Goal: Information Seeking & Learning: Find contact information

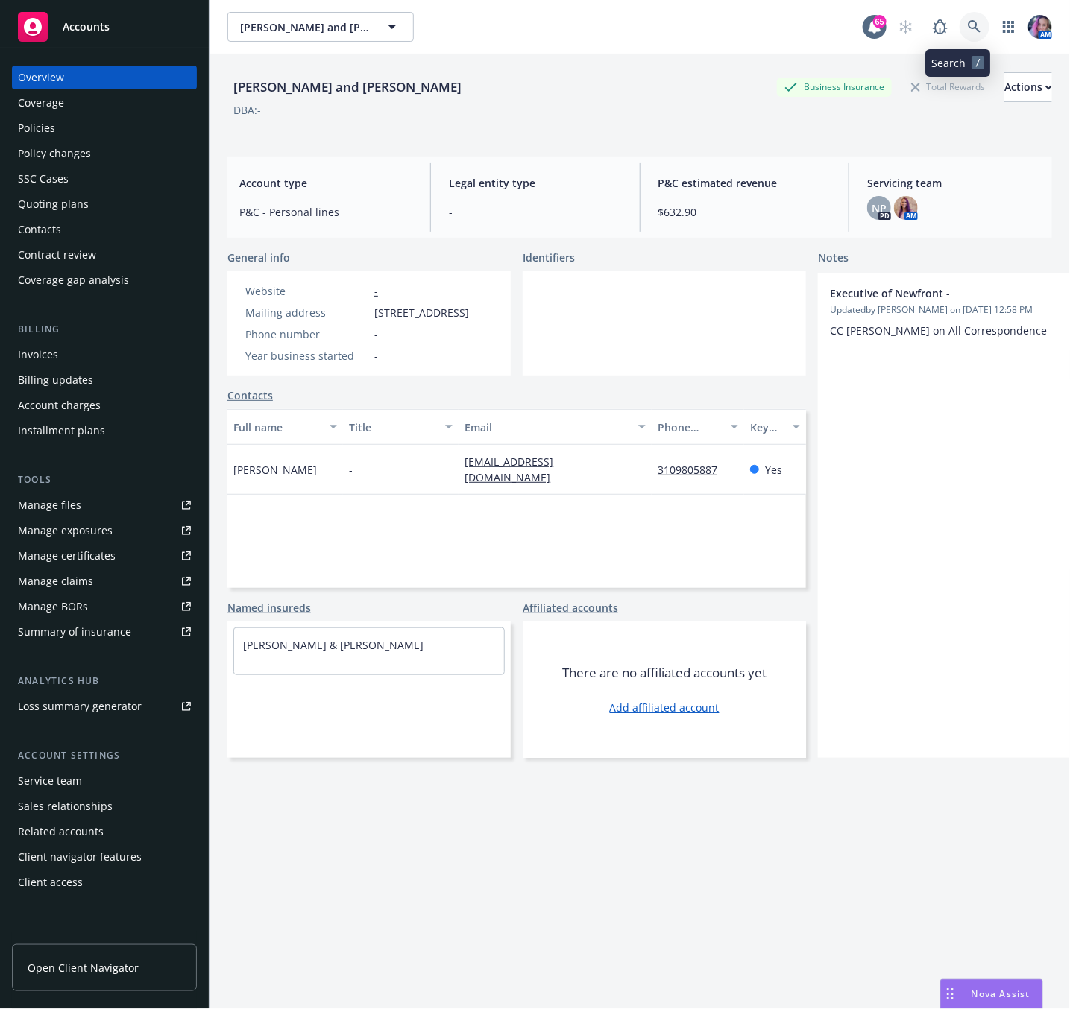
click at [967, 20] on icon at bounding box center [973, 26] width 13 height 13
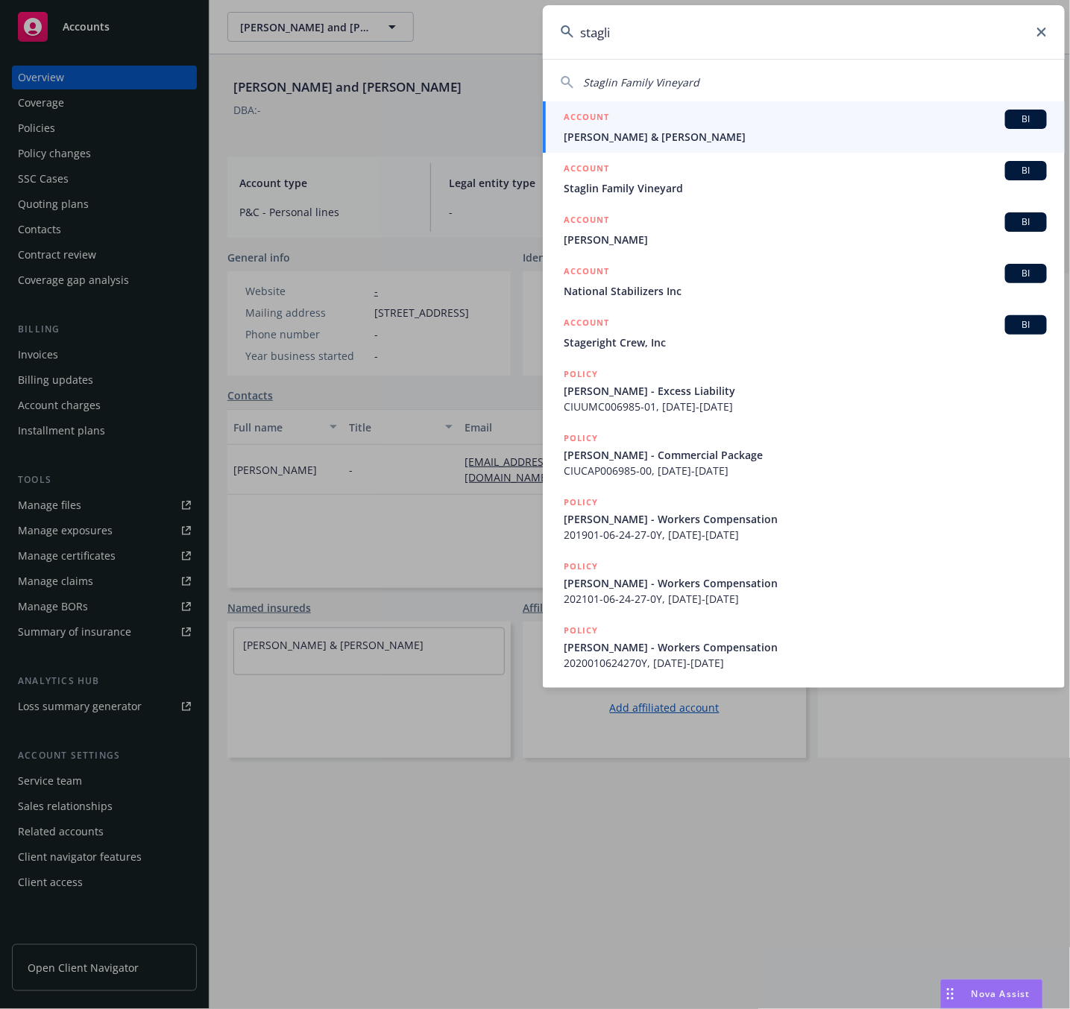
type input "stagli"
click at [640, 130] on span "[PERSON_NAME] & [PERSON_NAME]" at bounding box center [804, 137] width 483 height 16
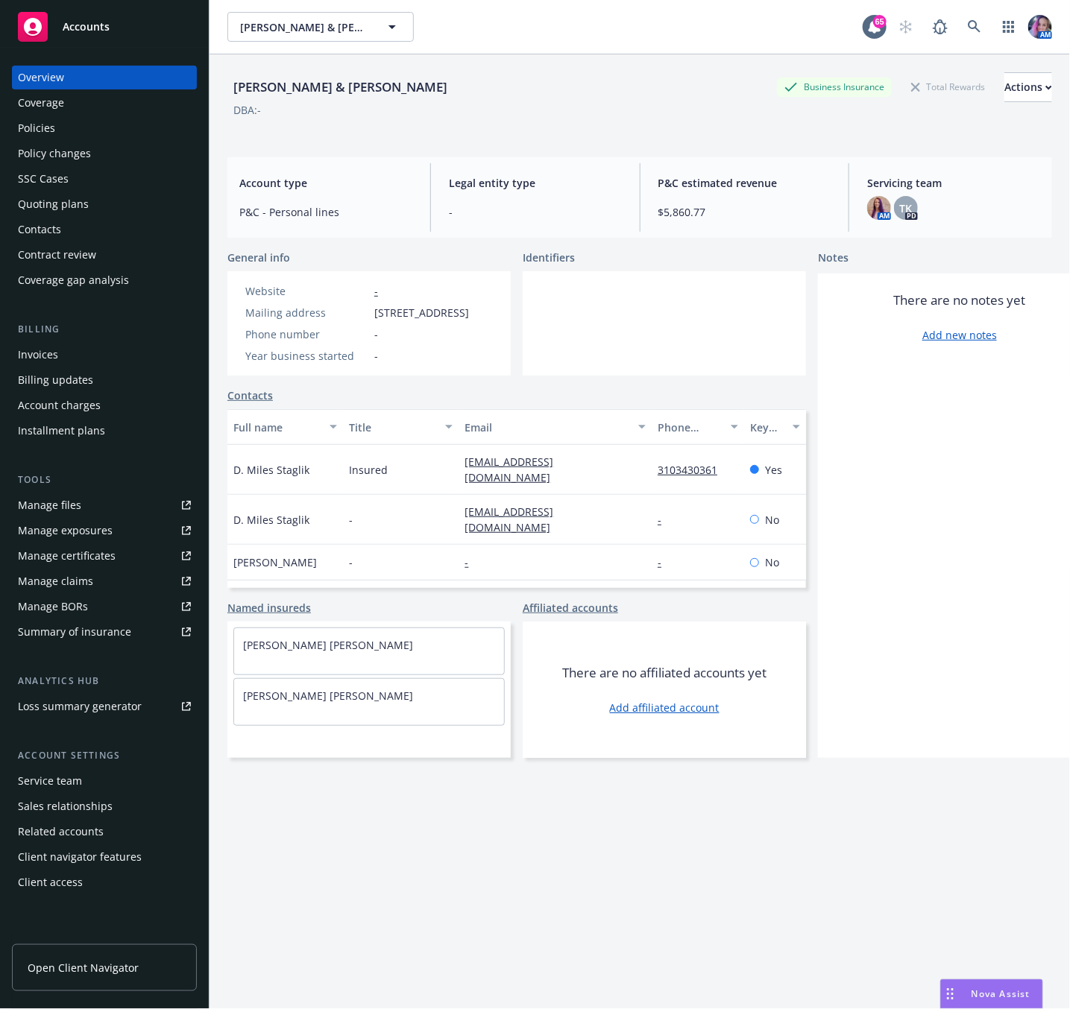
click at [48, 127] on div "Policies" at bounding box center [36, 128] width 37 height 24
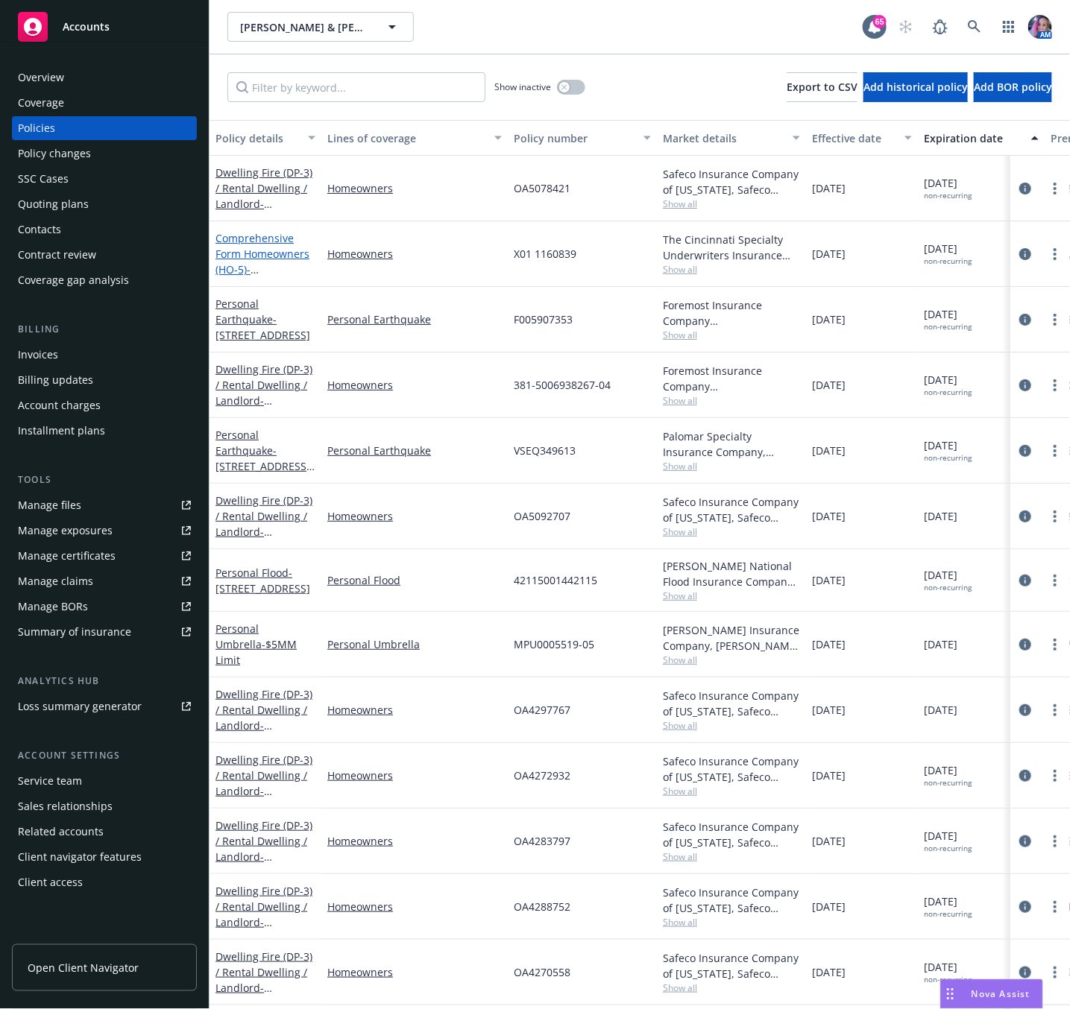
click at [282, 260] on link "Comprehensive Form Homeowners (HO-5) - [STREET_ADDRESS][PERSON_NAME]" at bounding box center [262, 269] width 95 height 77
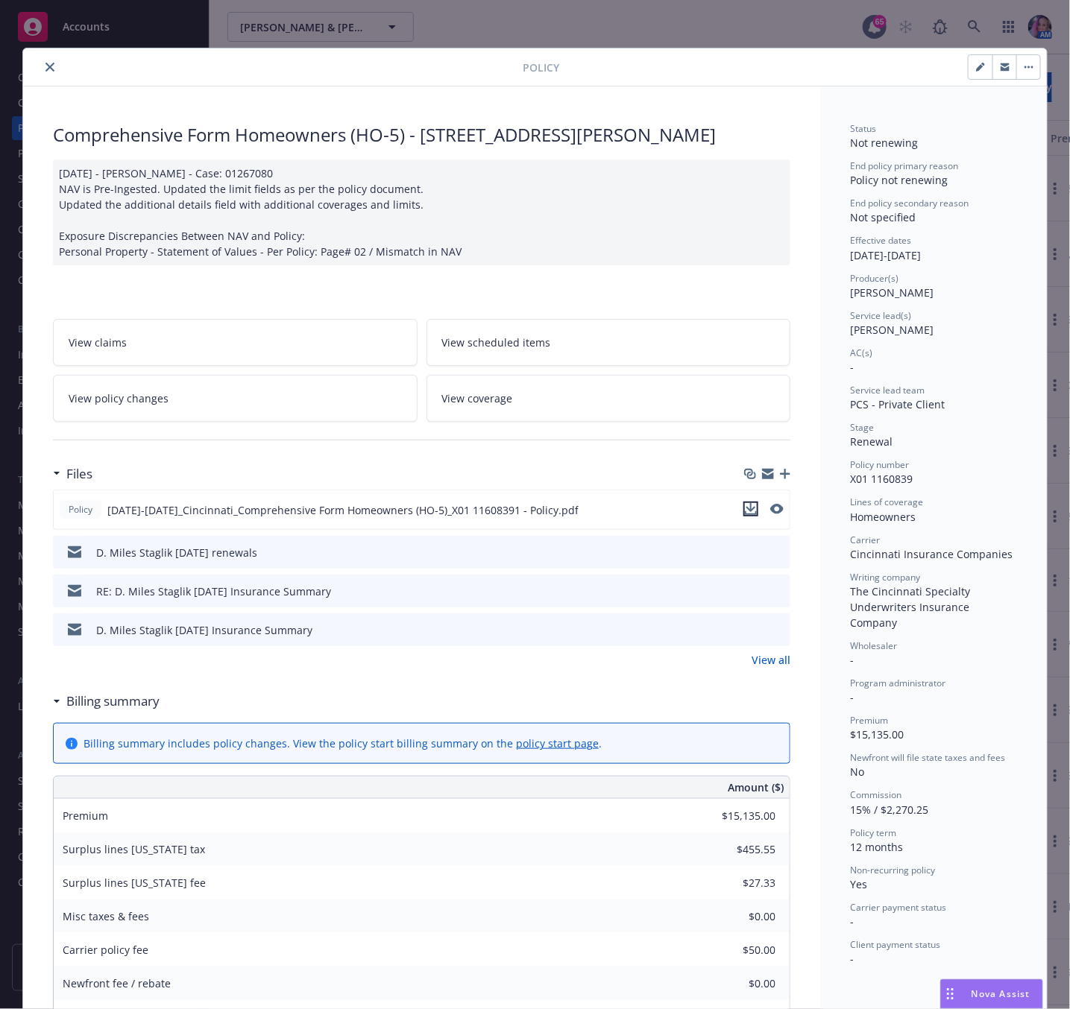
click at [745, 515] on icon "download file" at bounding box center [751, 509] width 12 height 12
drag, startPoint x: 148, startPoint y: 81, endPoint x: 97, endPoint y: 78, distance: 50.8
click at [148, 81] on div "Policy" at bounding box center [534, 67] width 1023 height 38
click at [45, 68] on icon "close" at bounding box center [49, 67] width 9 height 9
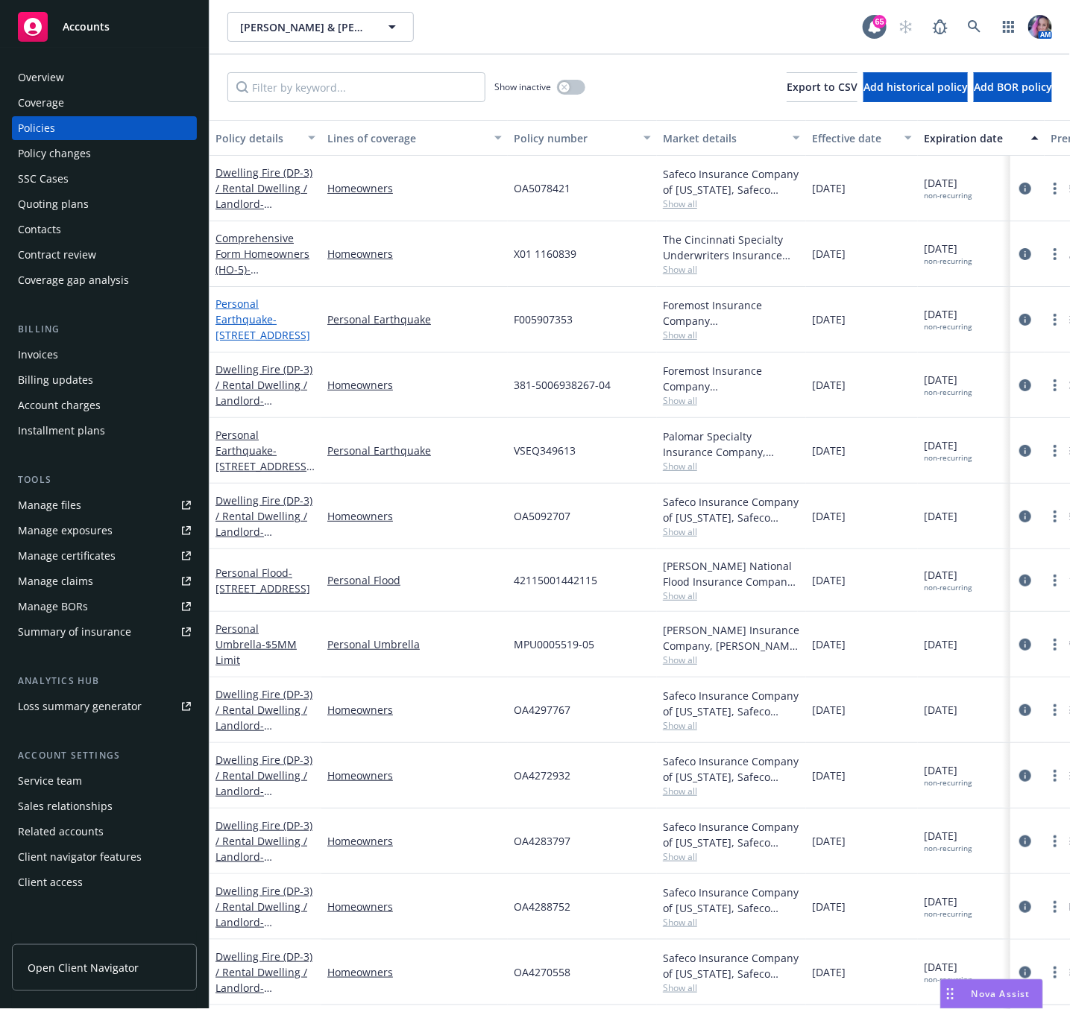
click at [285, 334] on span "- [STREET_ADDRESS]" at bounding box center [262, 327] width 95 height 30
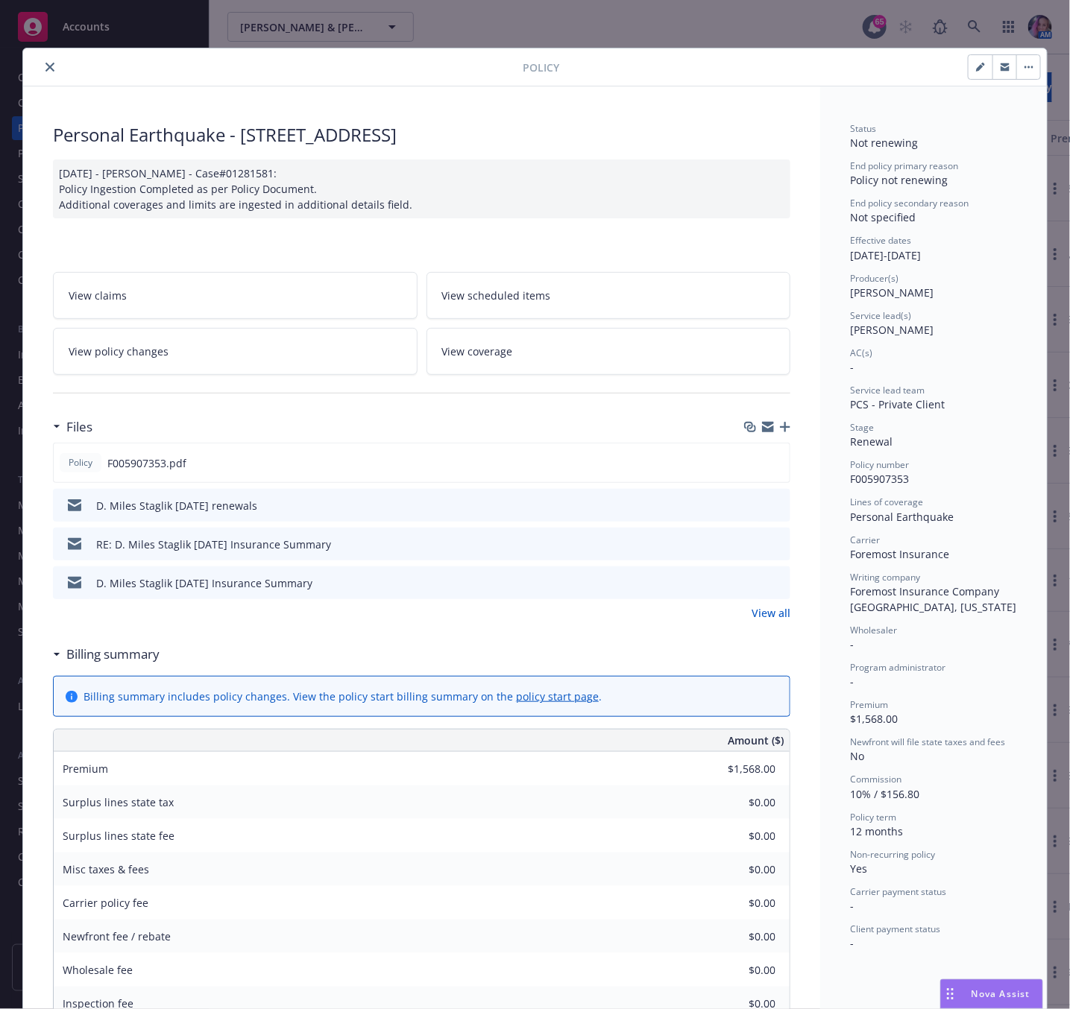
click at [1000, 71] on icon "button" at bounding box center [1004, 68] width 9 height 5
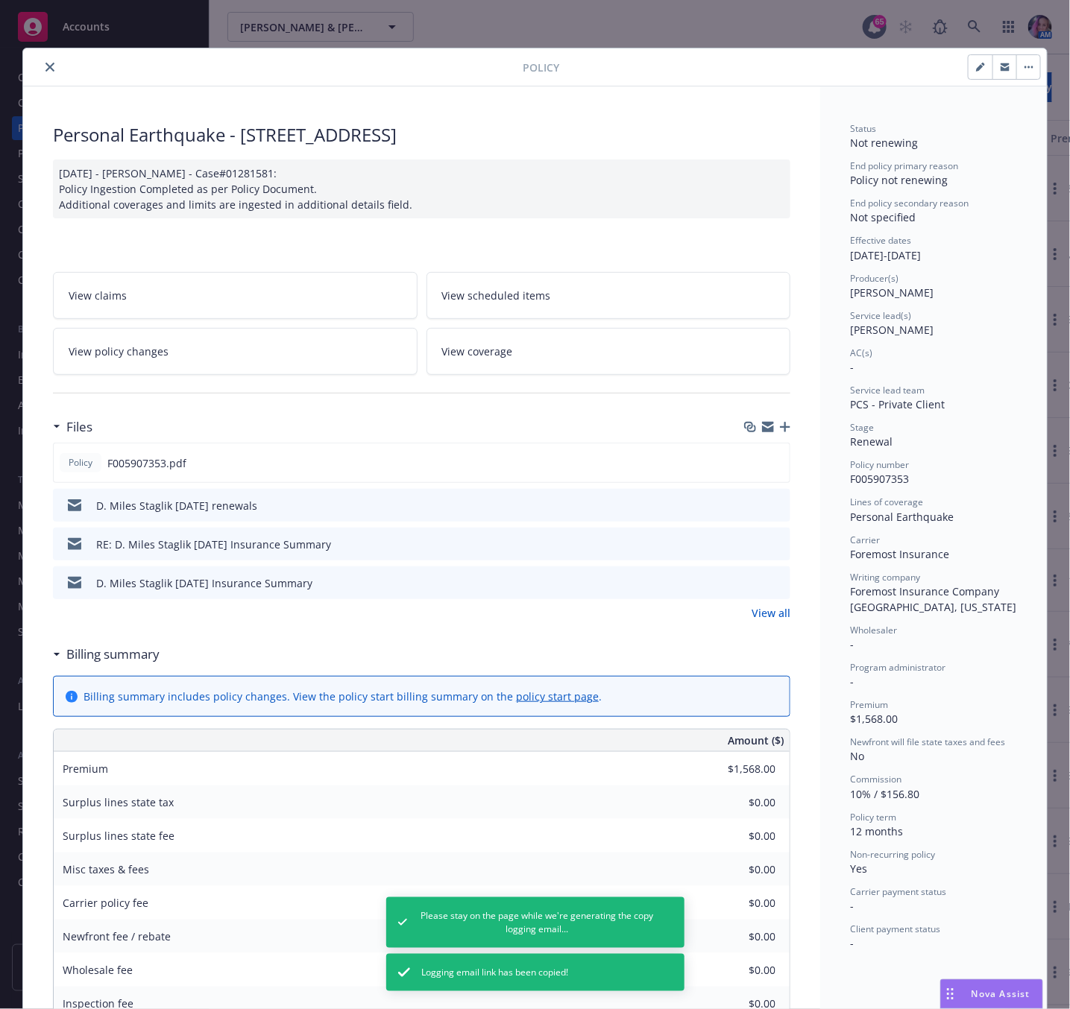
drag, startPoint x: 43, startPoint y: 69, endPoint x: 235, endPoint y: 203, distance: 233.9
click at [45, 69] on icon "close" at bounding box center [49, 67] width 9 height 9
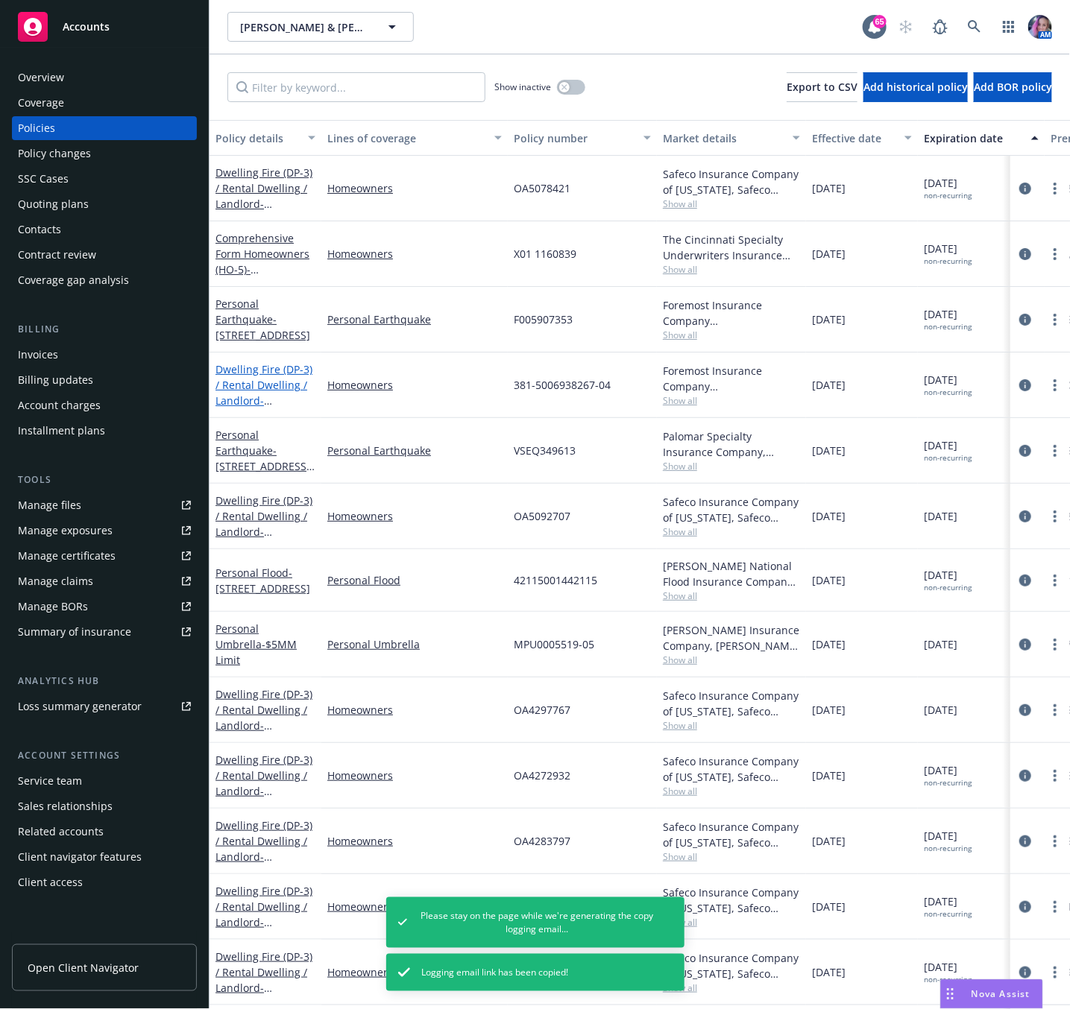
click at [288, 376] on link "Dwelling Fire (DP-3) / Rental Dwelling / Landlord - [STREET_ADDRESS]" at bounding box center [263, 392] width 97 height 61
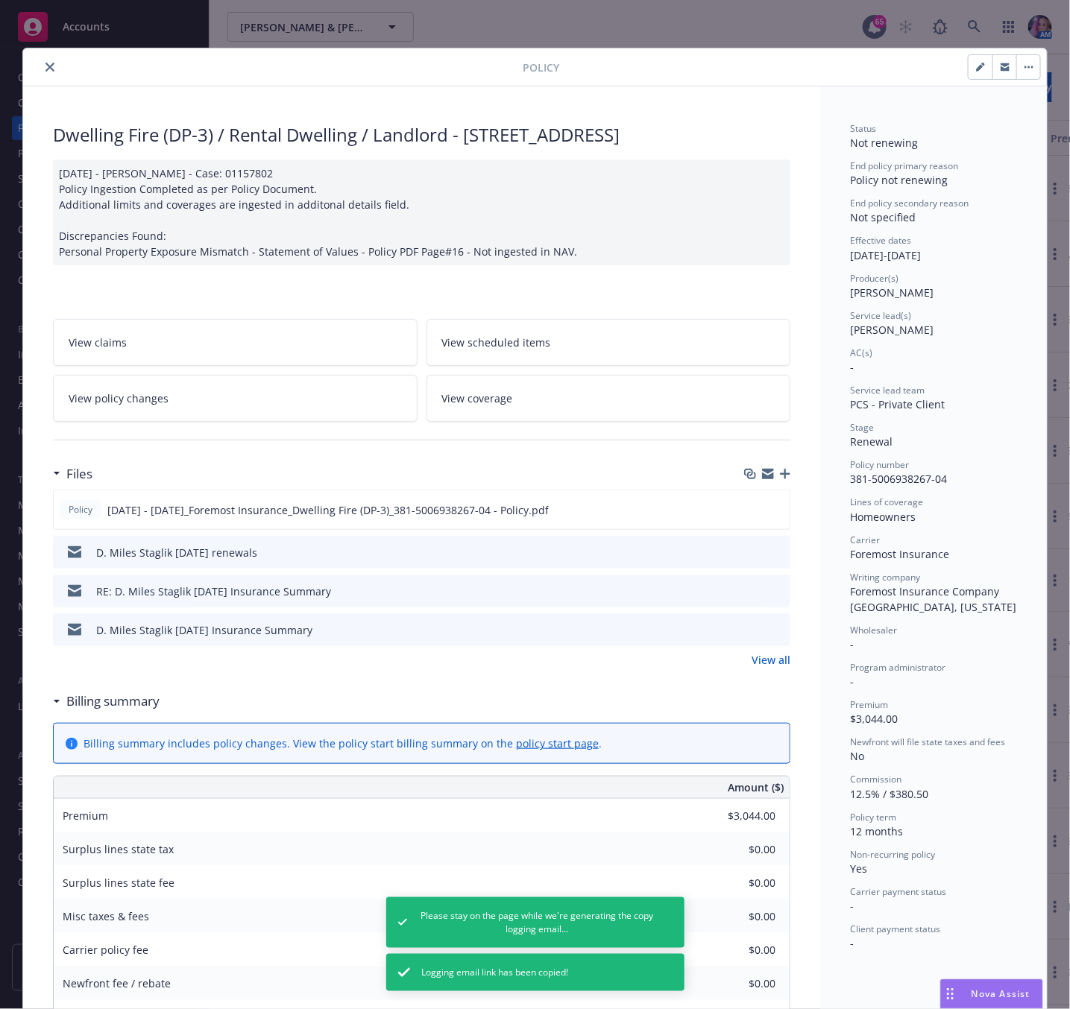
click at [1002, 69] on button "button" at bounding box center [1004, 67] width 24 height 24
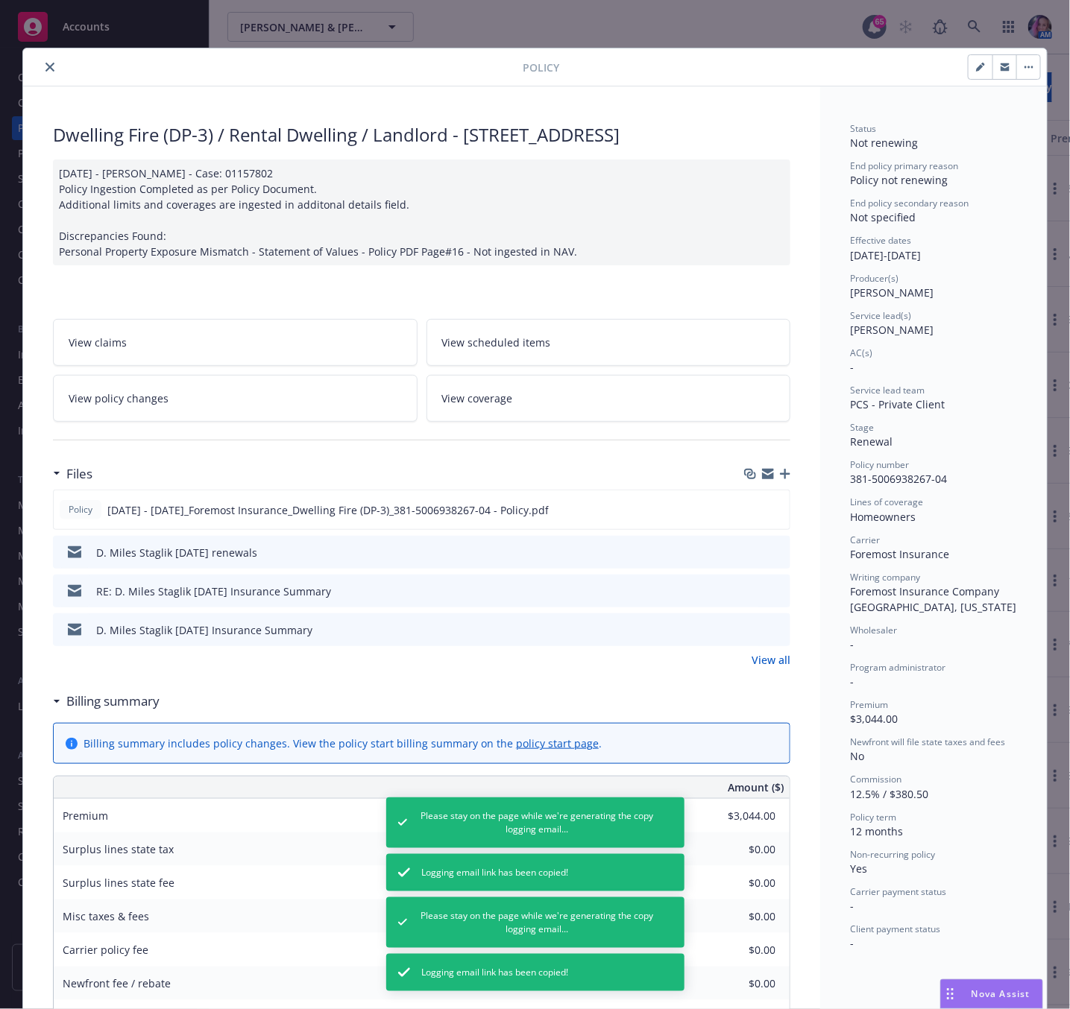
drag, startPoint x: 39, startPoint y: 66, endPoint x: 141, endPoint y: 137, distance: 124.7
click at [45, 66] on icon "close" at bounding box center [49, 67] width 9 height 9
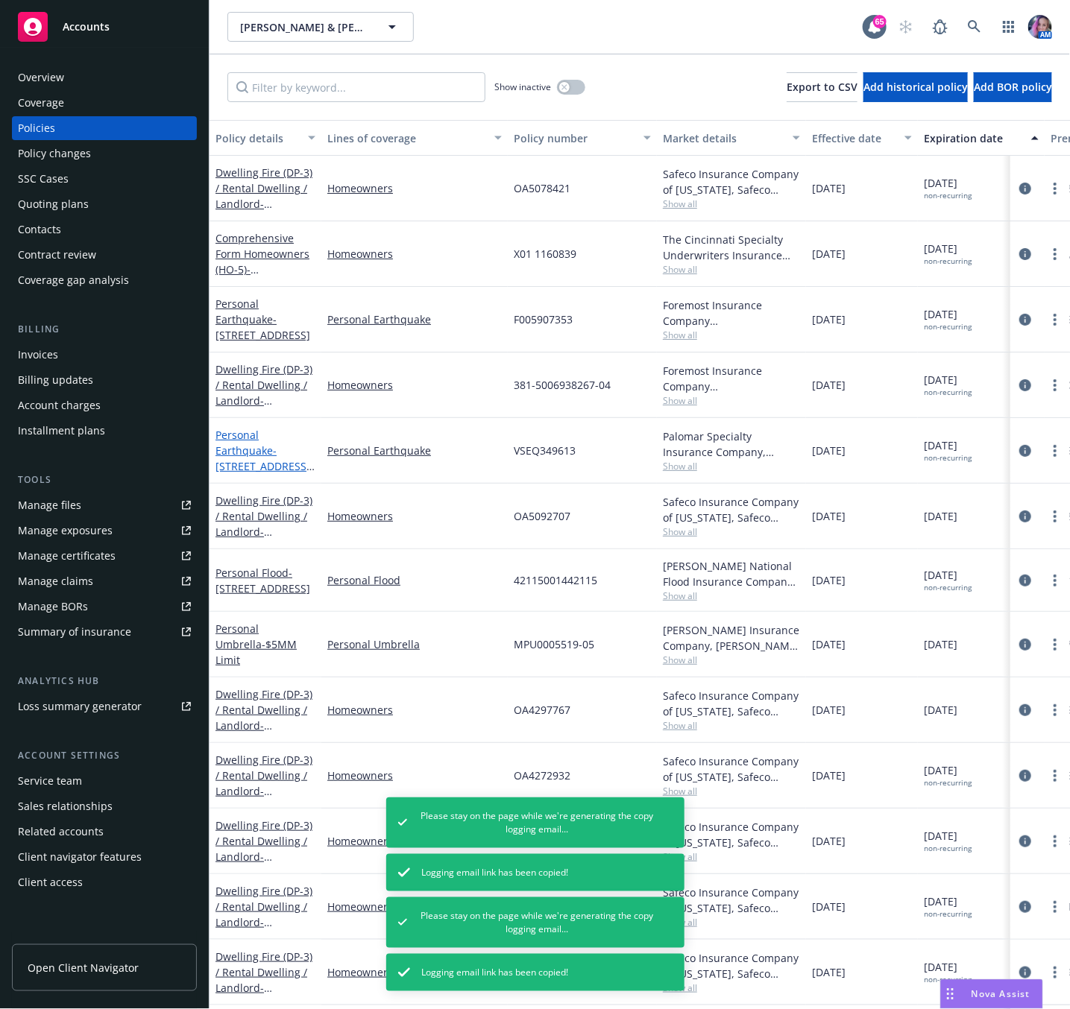
click at [295, 446] on span "- [STREET_ADDRESS][PERSON_NAME]" at bounding box center [264, 465] width 99 height 45
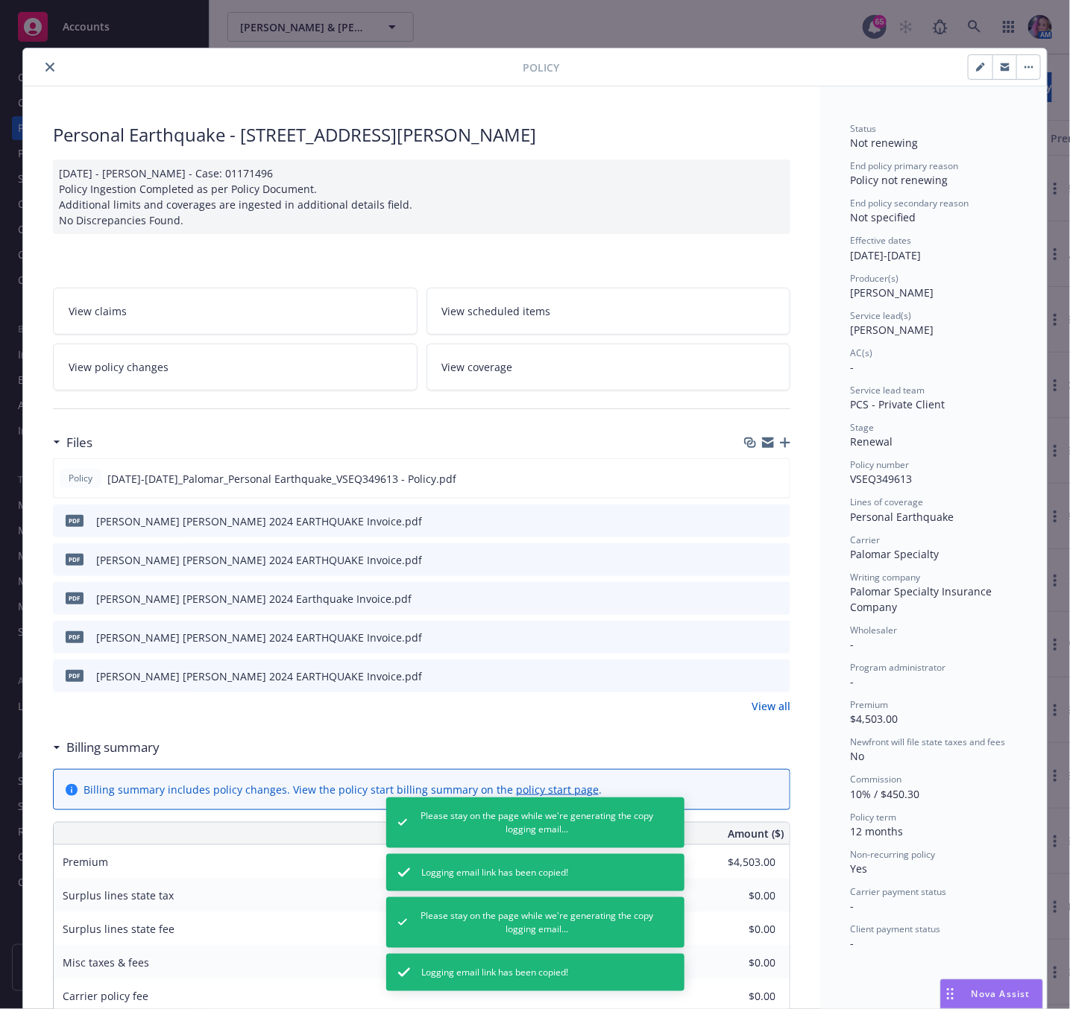
click at [1000, 69] on icon "button" at bounding box center [1004, 68] width 9 height 5
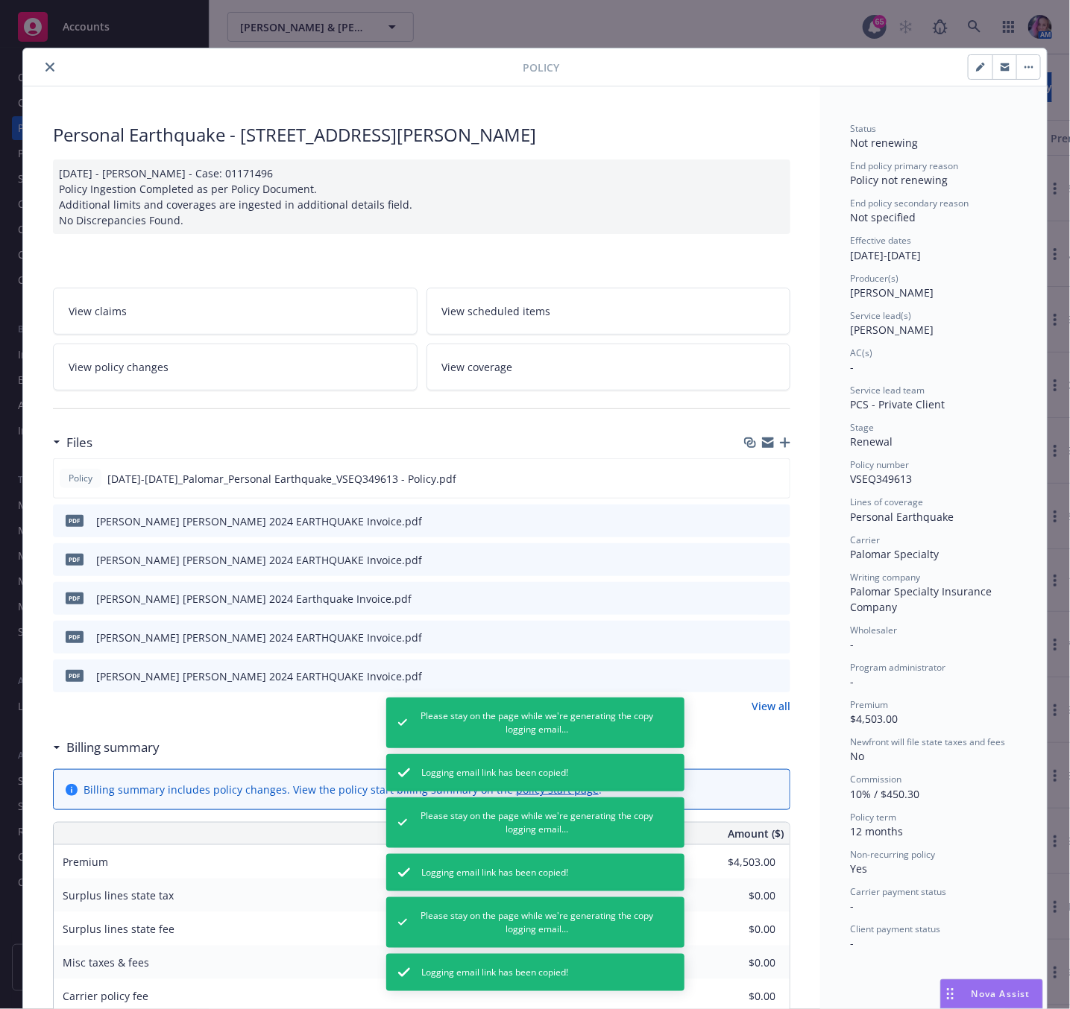
click at [49, 67] on button "close" at bounding box center [50, 67] width 18 height 18
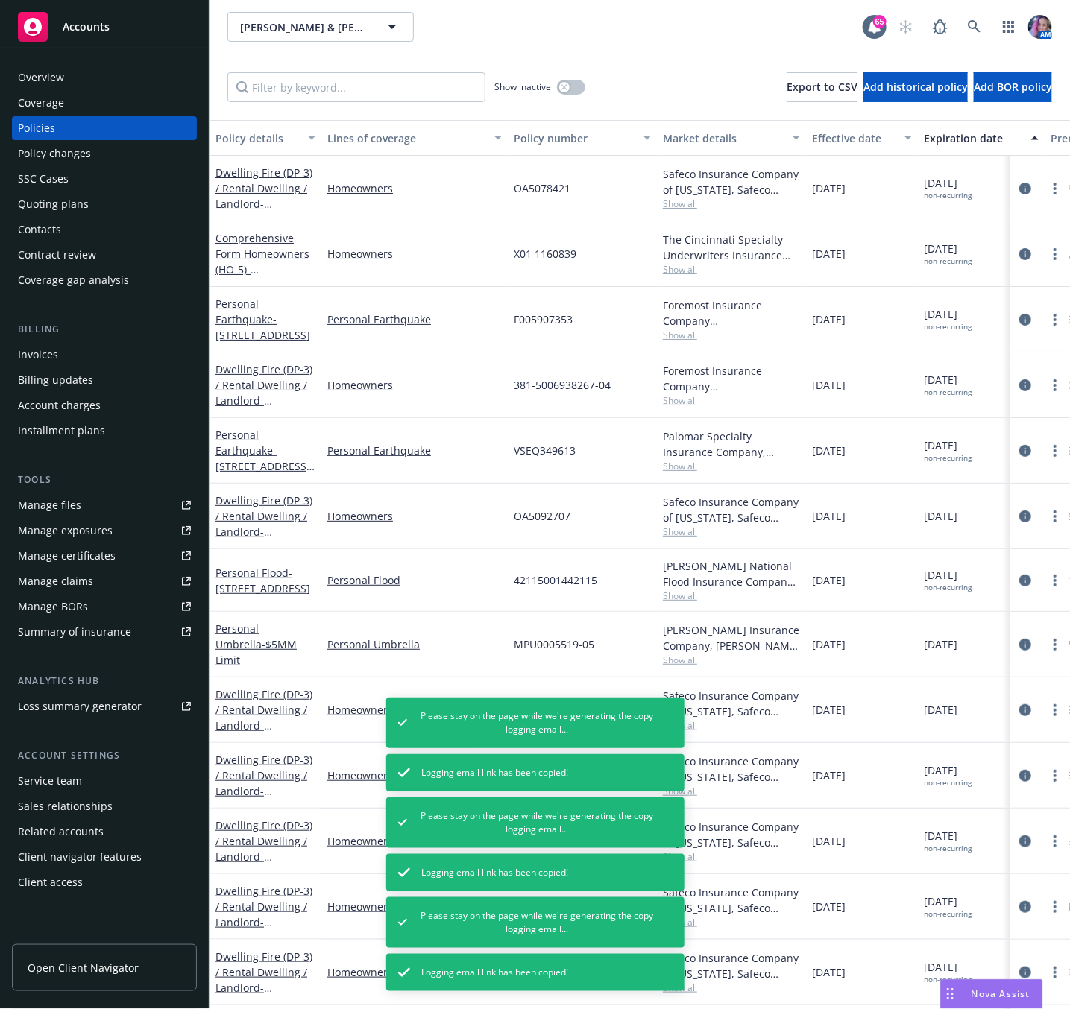
click at [85, 198] on div "Quoting plans" at bounding box center [53, 204] width 71 height 24
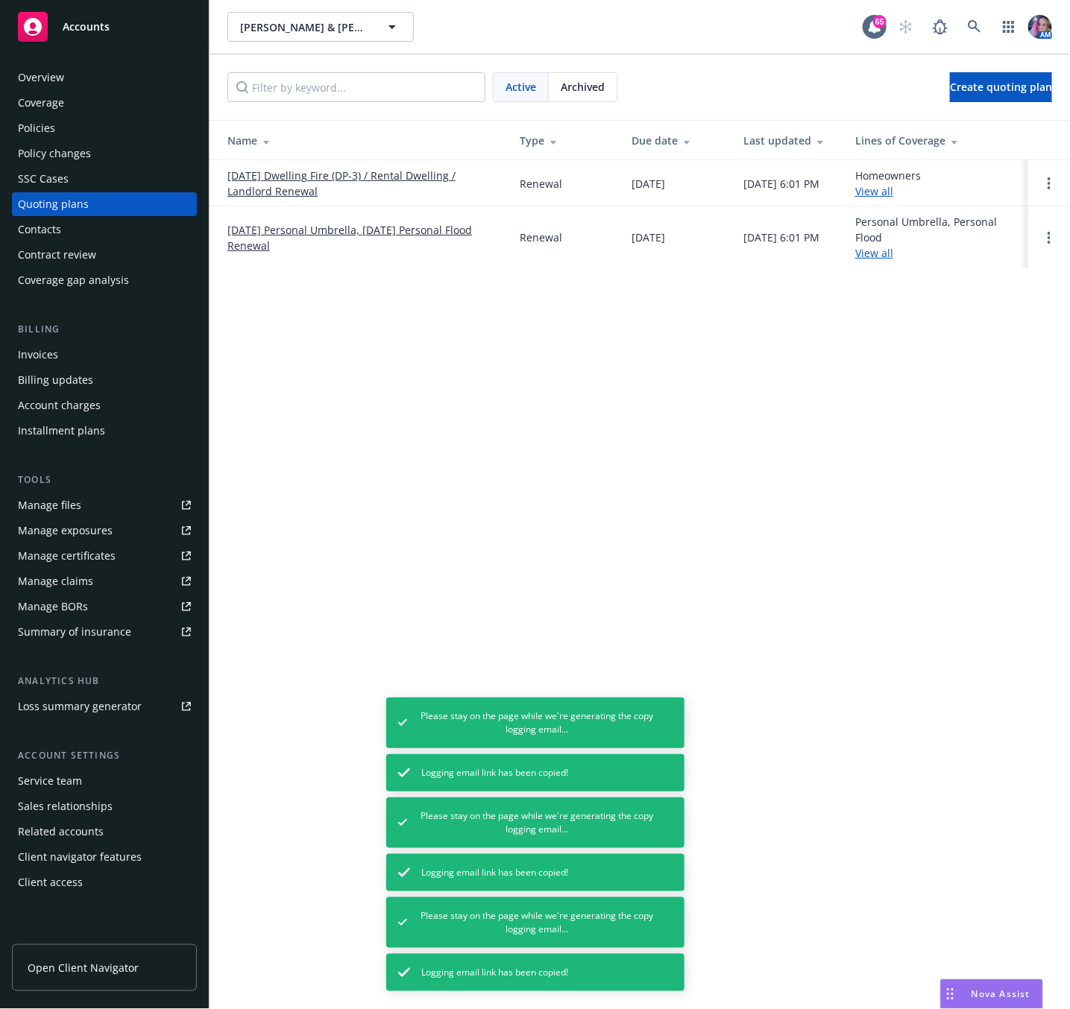
click at [59, 72] on div "Overview" at bounding box center [41, 78] width 46 height 24
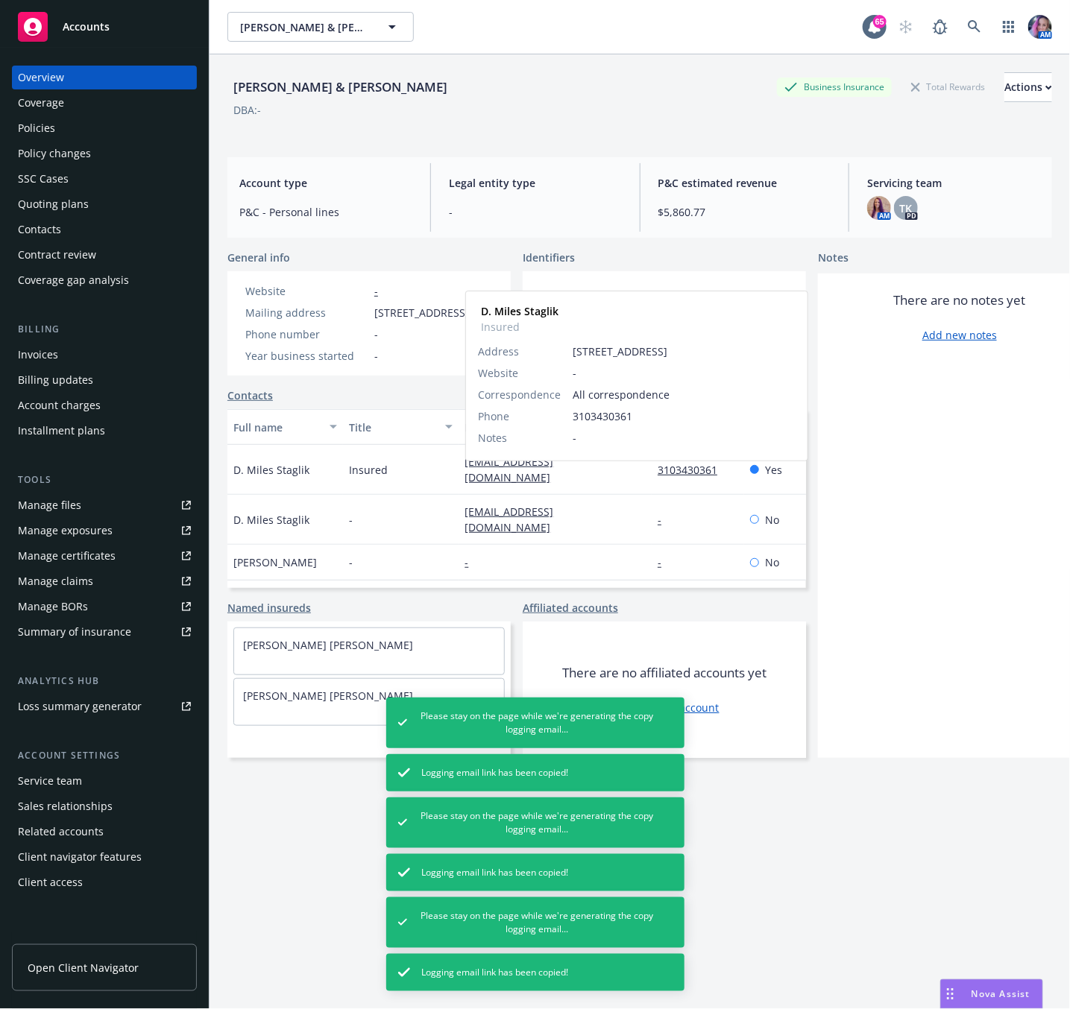
drag, startPoint x: 448, startPoint y: 479, endPoint x: 620, endPoint y: 485, distance: 172.3
click at [620, 485] on div "D. Miles Staglik Insured [EMAIL_ADDRESS][DOMAIN_NAME] [PERSON_NAME] Insured Add…" at bounding box center [516, 470] width 578 height 50
copy div "[EMAIL_ADDRESS][DOMAIN_NAME]"
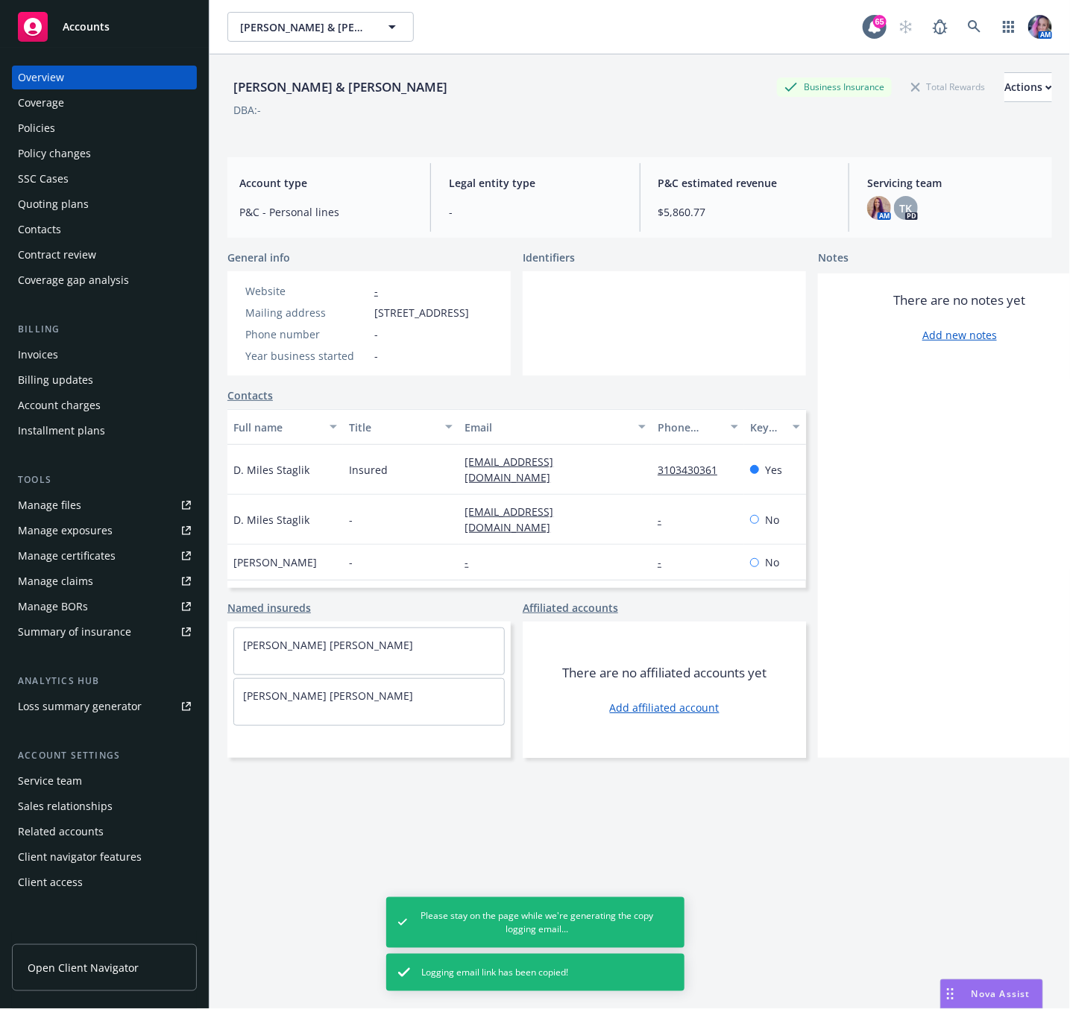
click at [455, 519] on div "-" at bounding box center [401, 520] width 116 height 50
drag, startPoint x: 461, startPoint y: 519, endPoint x: 578, endPoint y: 524, distance: 116.4
click at [578, 524] on div "[EMAIL_ADDRESS][DOMAIN_NAME]" at bounding box center [554, 520] width 193 height 50
copy link "[EMAIL_ADDRESS][DOMAIN_NAME]"
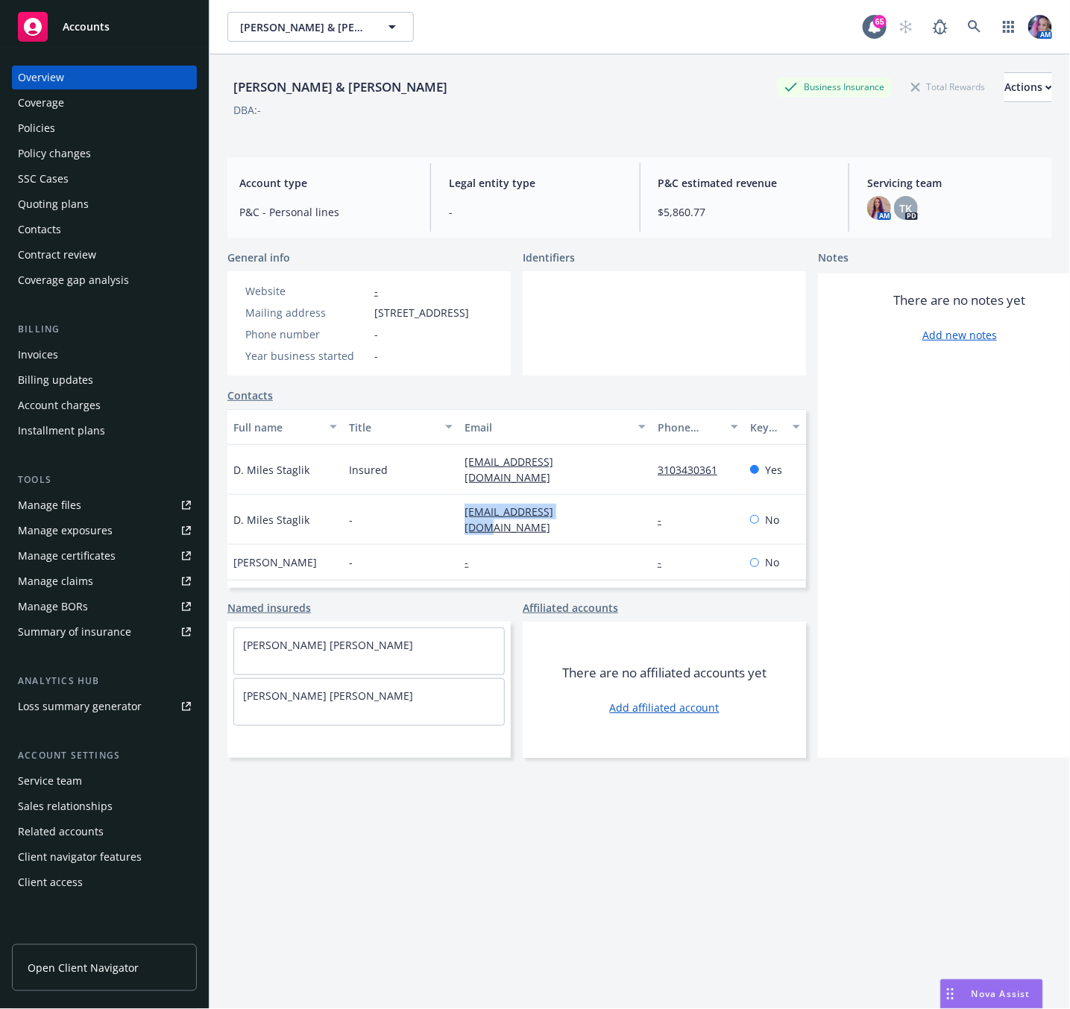
click at [38, 125] on div "Policies" at bounding box center [36, 128] width 37 height 24
